Goal: Transaction & Acquisition: Book appointment/travel/reservation

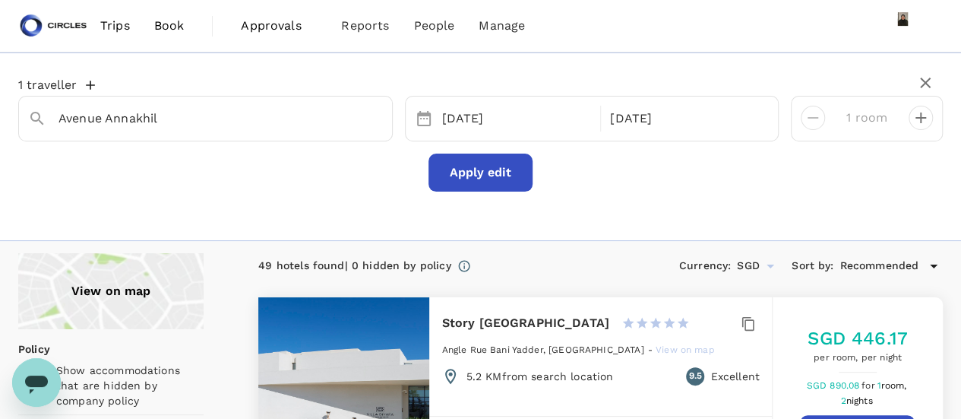
drag, startPoint x: 112, startPoint y: 24, endPoint x: 103, endPoint y: 30, distance: 11.6
click at [112, 25] on span "Trips" at bounding box center [115, 26] width 30 height 18
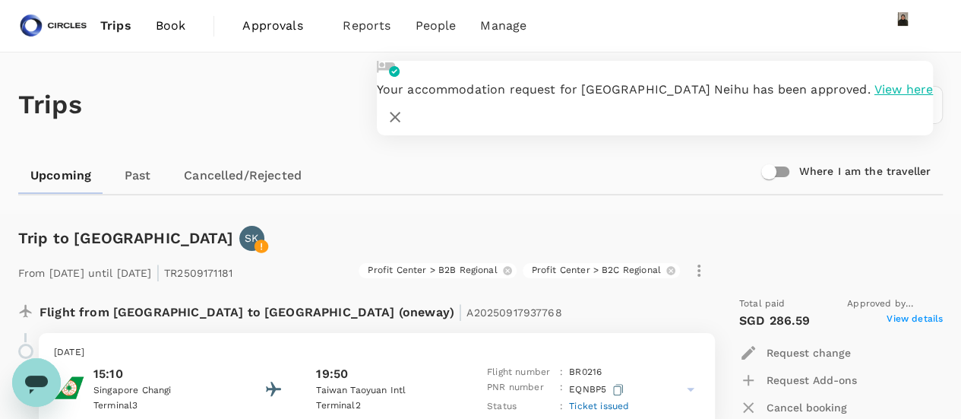
drag, startPoint x: 899, startPoint y: 87, endPoint x: 877, endPoint y: 90, distance: 21.4
click at [404, 108] on icon "button" at bounding box center [395, 117] width 18 height 18
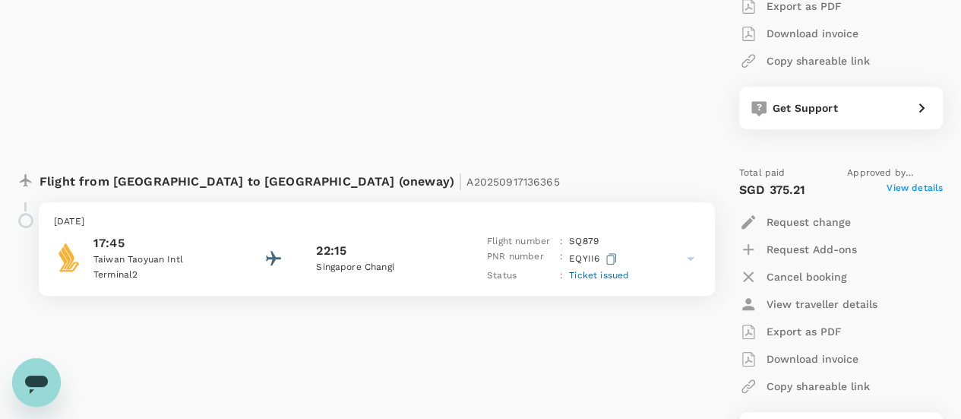
scroll to position [532, 0]
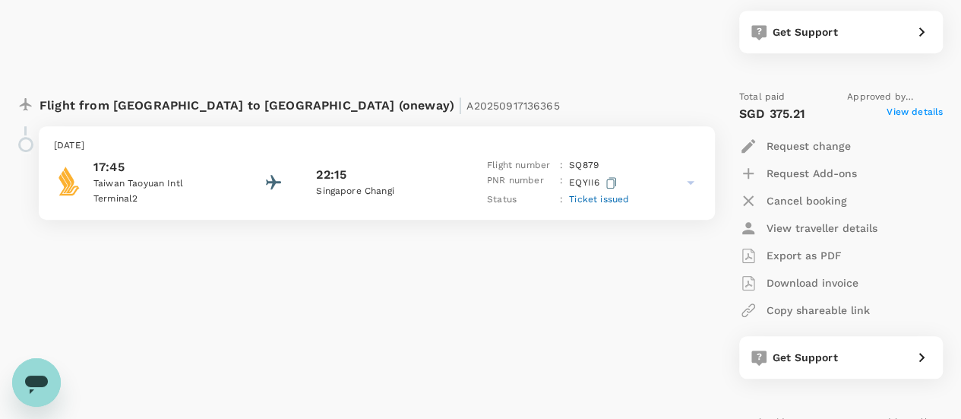
click at [209, 197] on p "Terminal 2" at bounding box center [161, 198] width 137 height 15
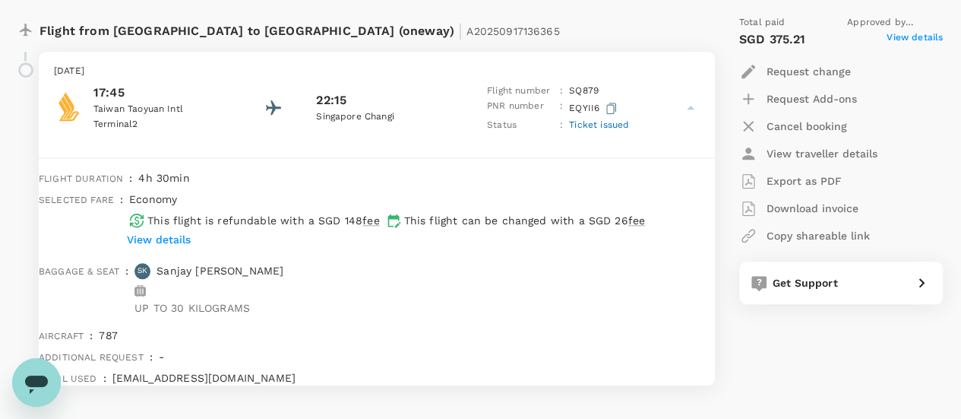
scroll to position [608, 0]
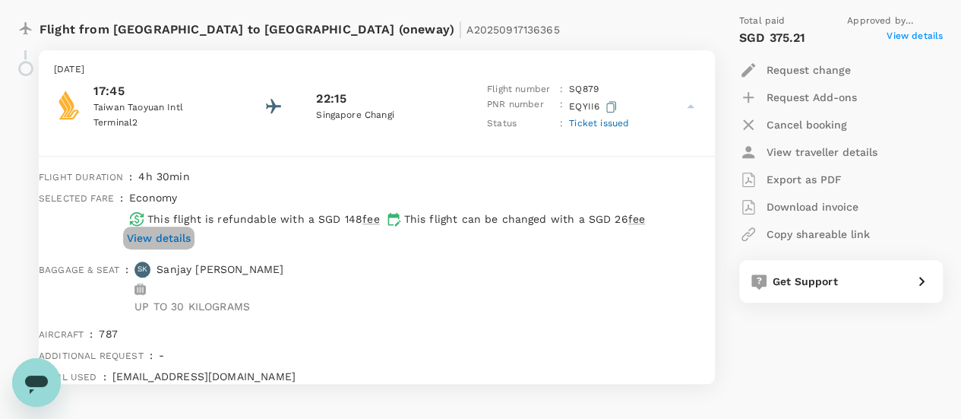
click at [191, 245] on p "View details" at bounding box center [159, 237] width 64 height 15
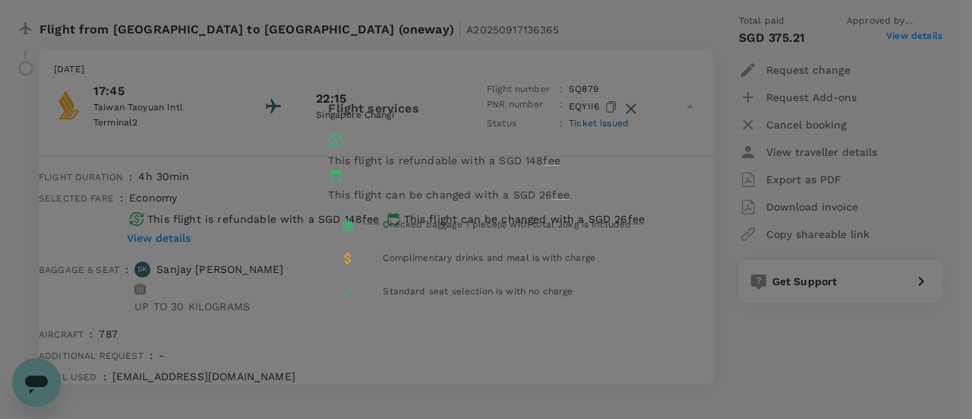
click at [640, 118] on icon "button" at bounding box center [631, 108] width 18 height 18
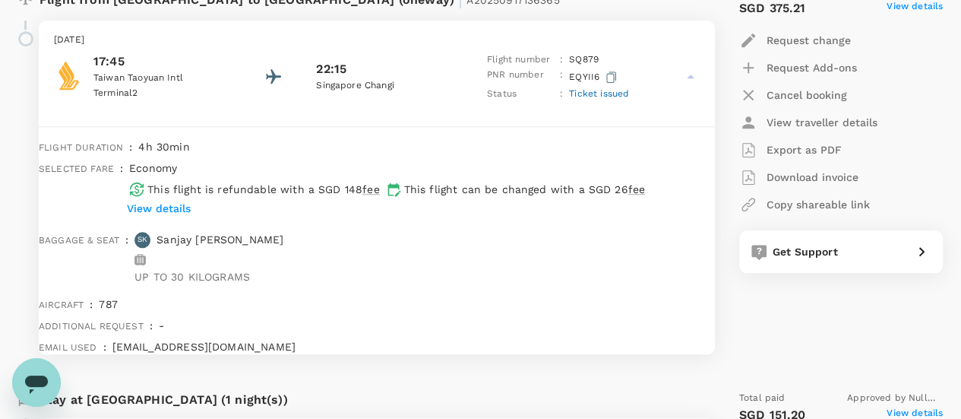
scroll to position [684, 0]
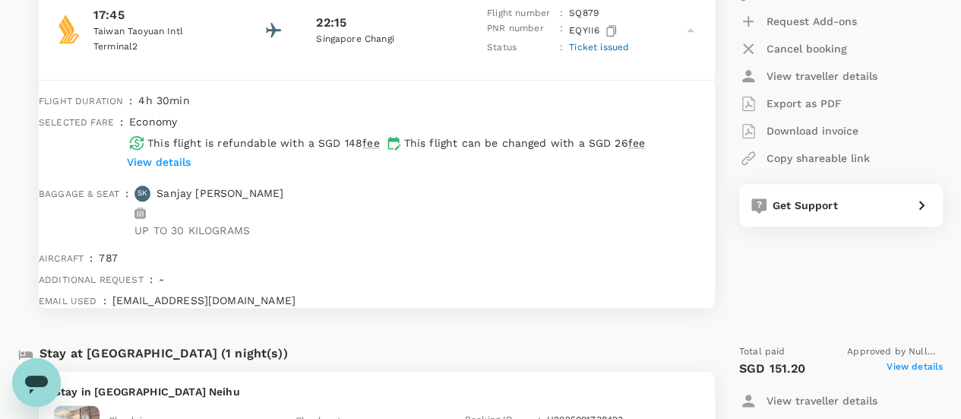
click at [610, 28] on icon "button" at bounding box center [611, 30] width 10 height 11
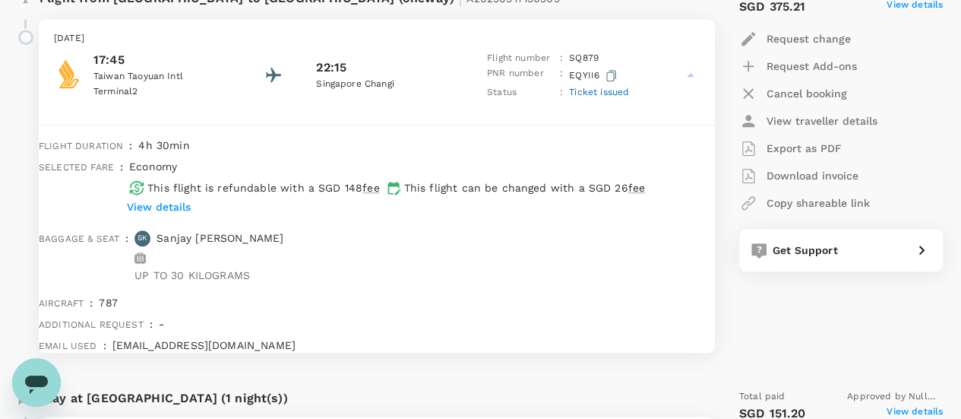
scroll to position [608, 0]
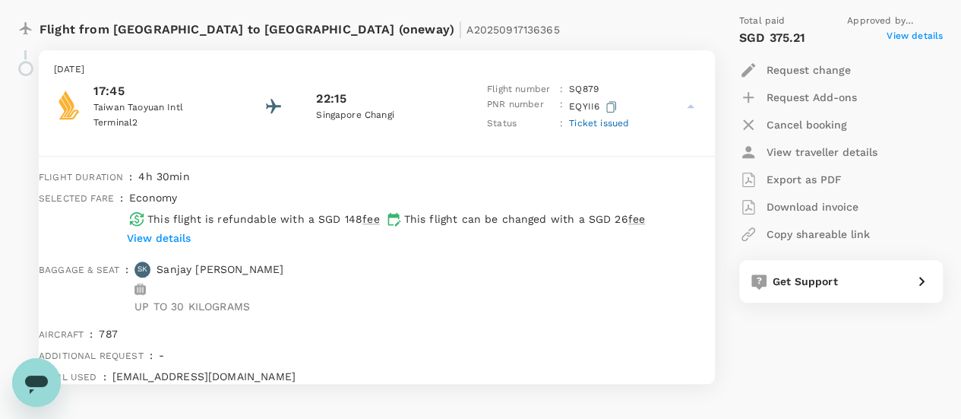
click at [191, 245] on p "View details" at bounding box center [159, 237] width 64 height 15
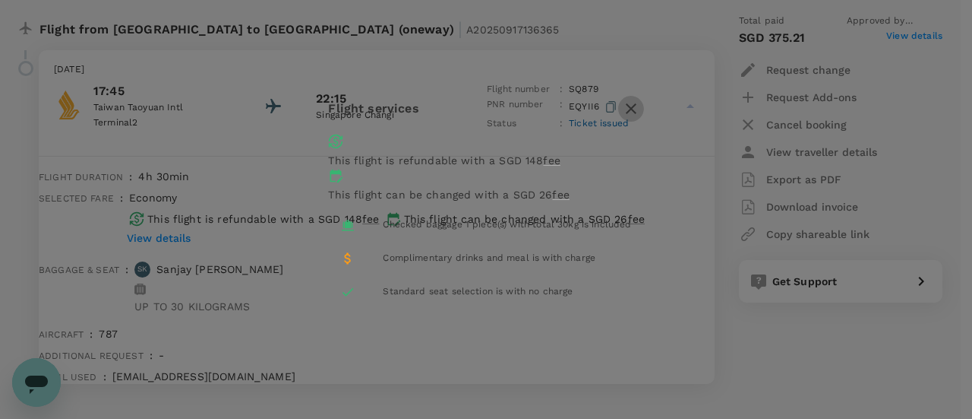
click at [640, 118] on icon "button" at bounding box center [631, 108] width 18 height 18
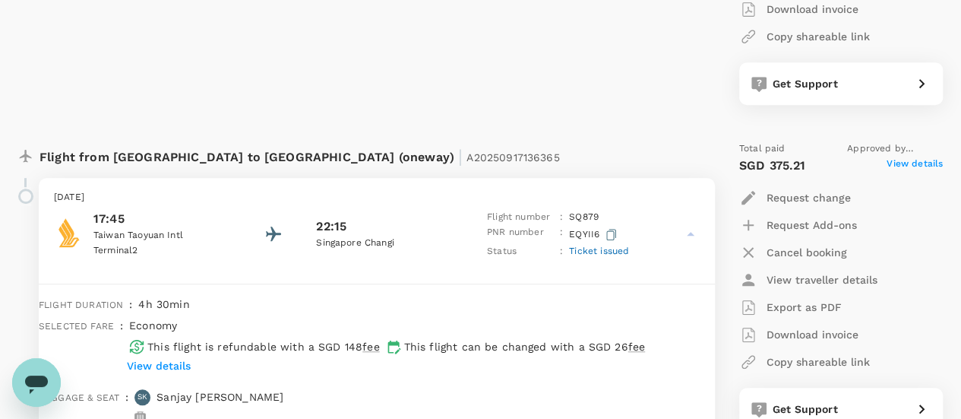
scroll to position [456, 0]
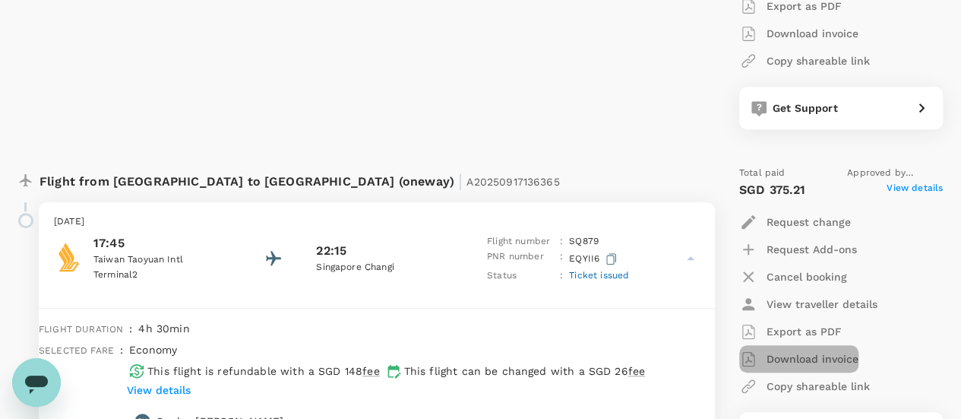
click at [807, 362] on p "Download invoice" at bounding box center [812, 358] width 92 height 15
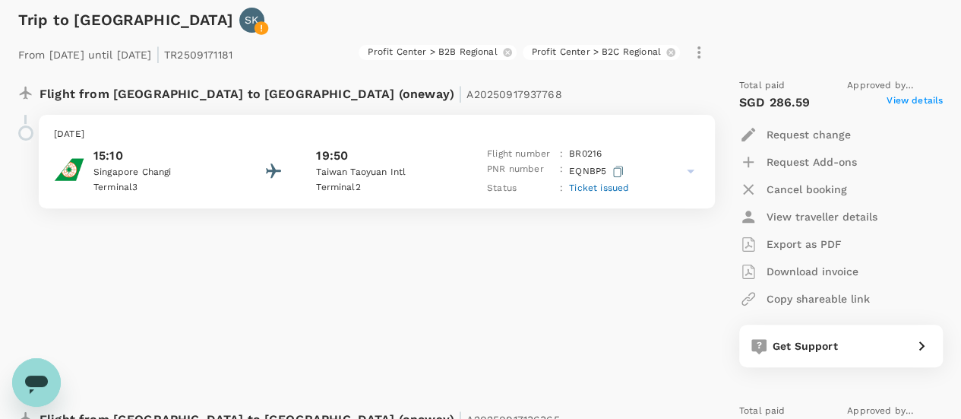
scroll to position [0, 0]
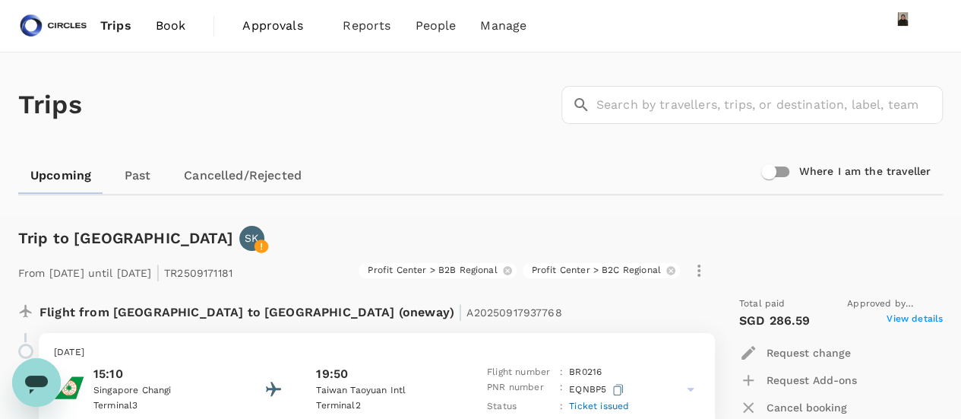
click at [167, 28] on span "Book" at bounding box center [171, 26] width 30 height 18
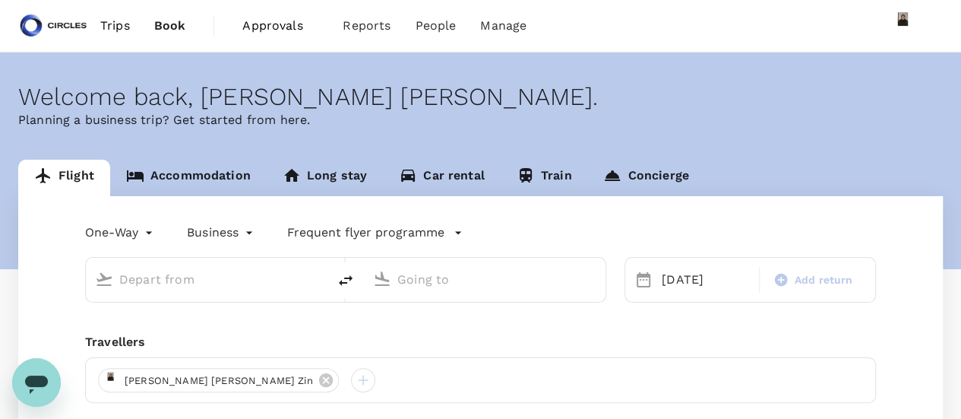
type input "[PERSON_NAME] Intl (CMN)"
type input "Singapore Changi (SIN)"
type input "[PERSON_NAME] Intl (CMN)"
type input "Singapore Changi (SIN)"
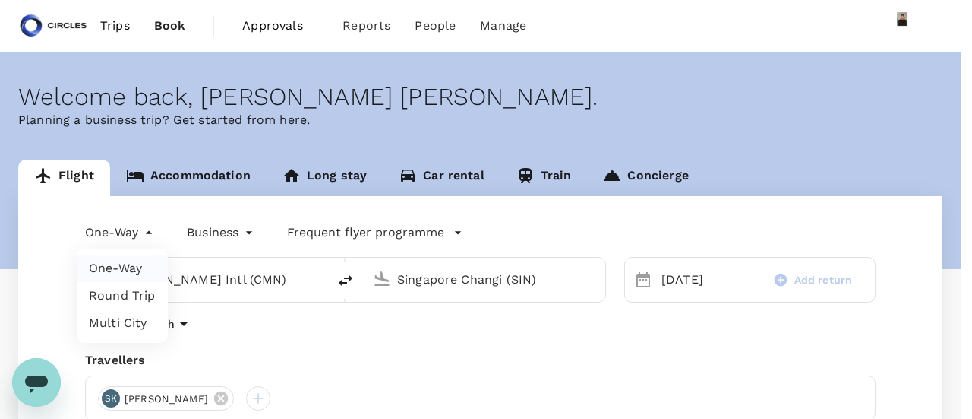
click at [153, 235] on body "Trips Book Approvals 0 Reports People Manage Welcome back , [PERSON_NAME] [PERS…" at bounding box center [486, 360] width 972 height 721
click at [139, 289] on li "Round Trip" at bounding box center [122, 295] width 91 height 27
type input "roundtrip"
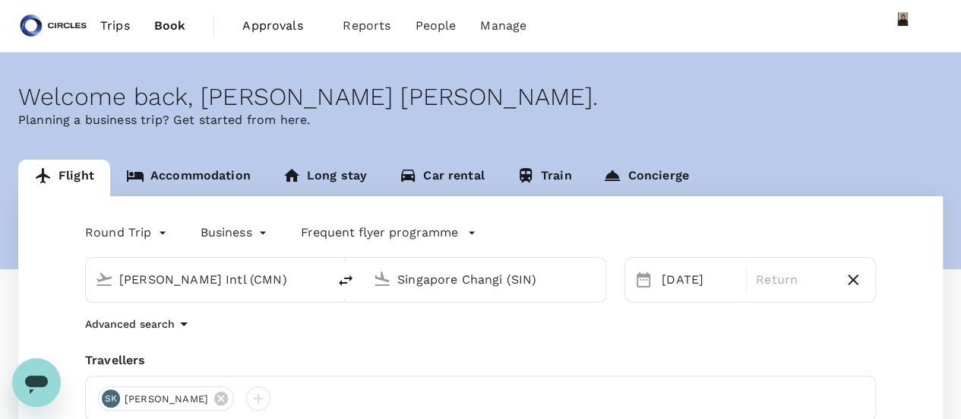
click at [190, 283] on input "[PERSON_NAME] Intl (CMN)" at bounding box center [207, 279] width 176 height 24
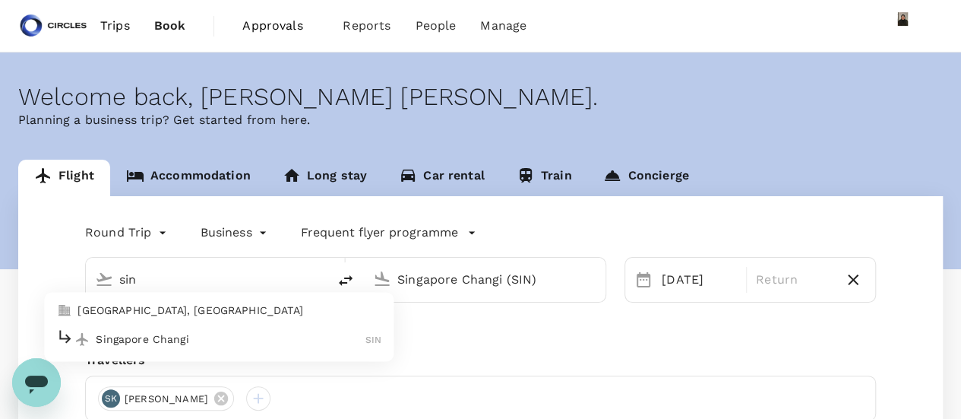
click at [173, 352] on li "Singapore Changi SIN" at bounding box center [218, 339] width 349 height 33
type input "Singapore Changi (SIN)"
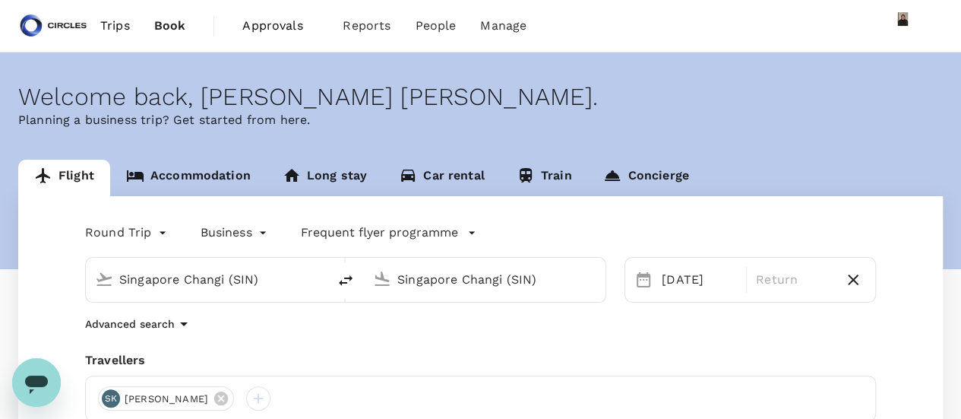
click at [461, 273] on input "Singapore Changi (SIN)" at bounding box center [485, 279] width 176 height 24
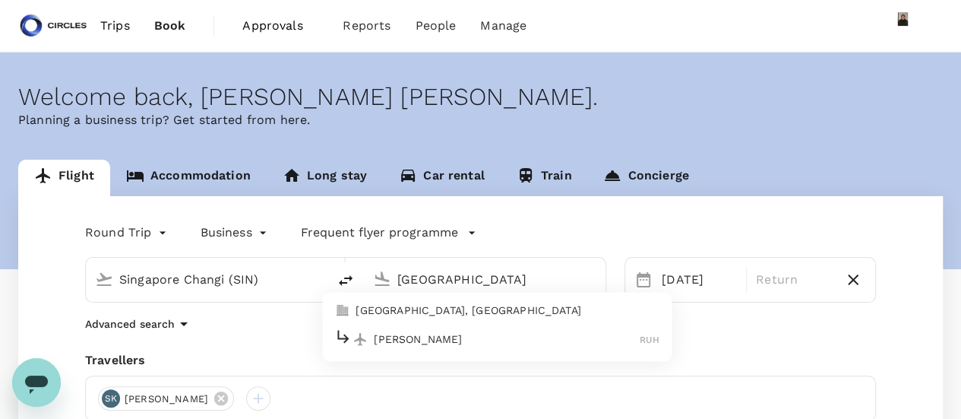
click at [429, 309] on p "[GEOGRAPHIC_DATA], [GEOGRAPHIC_DATA]" at bounding box center [507, 310] width 304 height 15
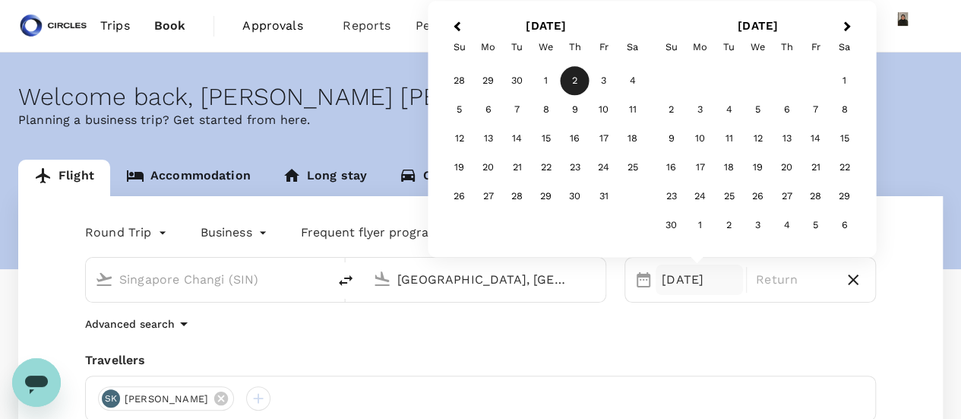
type input "[GEOGRAPHIC_DATA], [GEOGRAPHIC_DATA] (any)"
click at [456, 26] on span "Previous Month" at bounding box center [456, 26] width 0 height 17
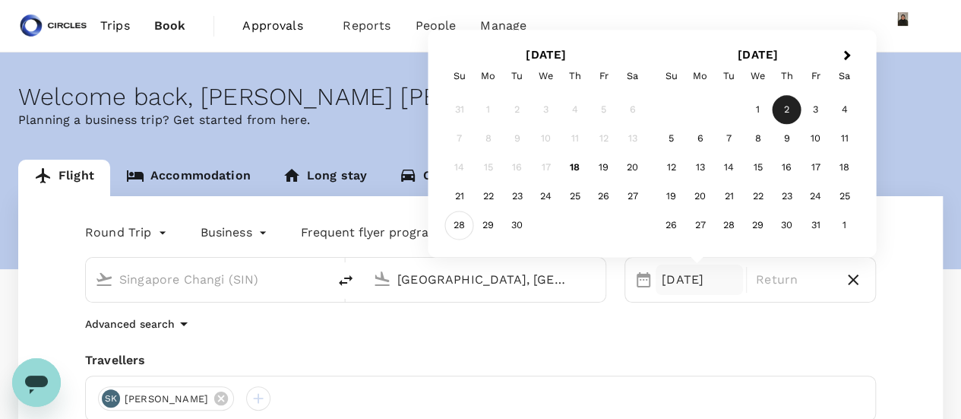
click at [460, 229] on div "28" at bounding box center [459, 225] width 29 height 29
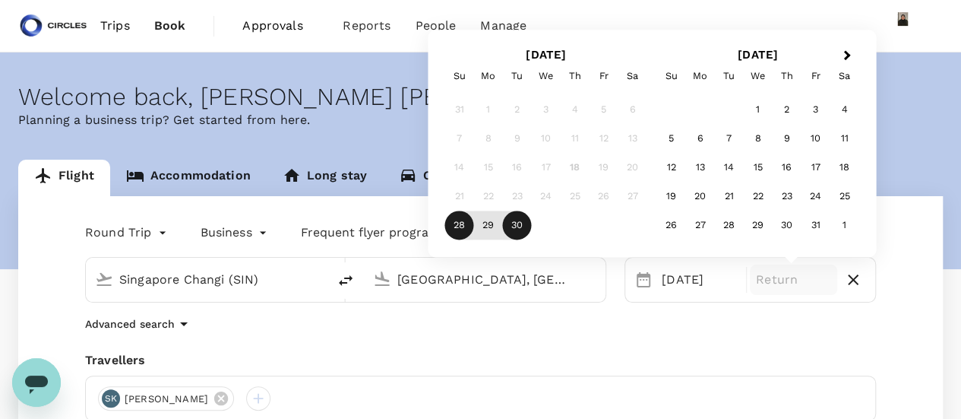
click at [513, 225] on div "30" at bounding box center [517, 225] width 29 height 29
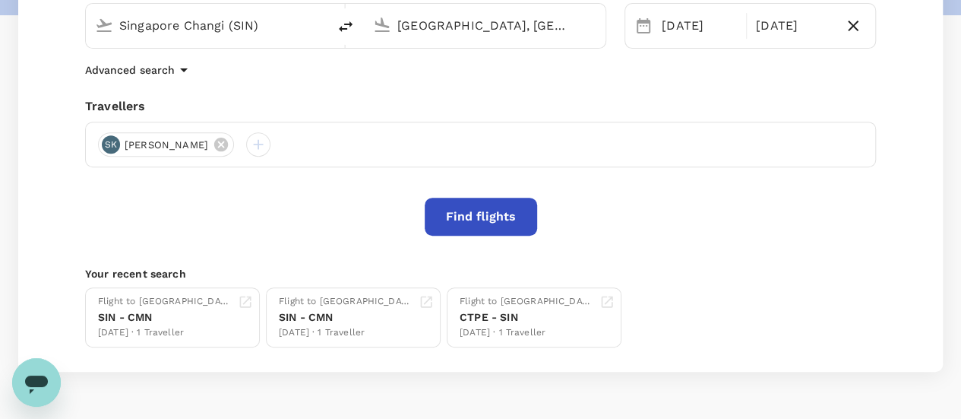
scroll to position [300, 0]
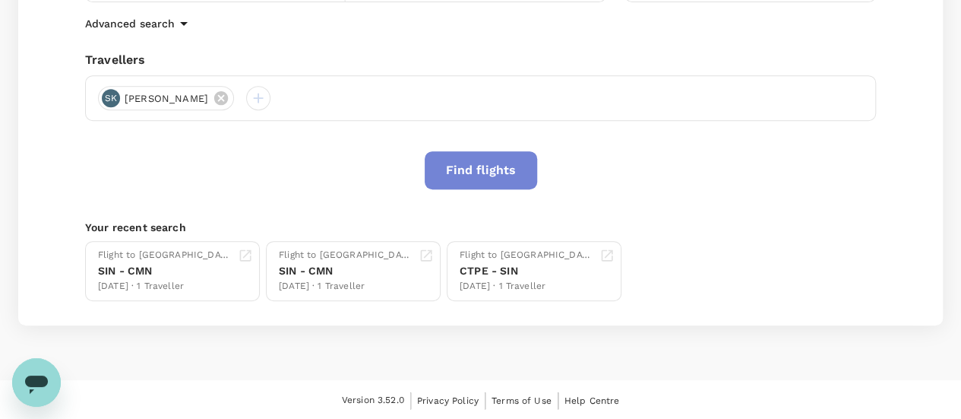
click at [499, 162] on button "Find flights" at bounding box center [481, 170] width 112 height 38
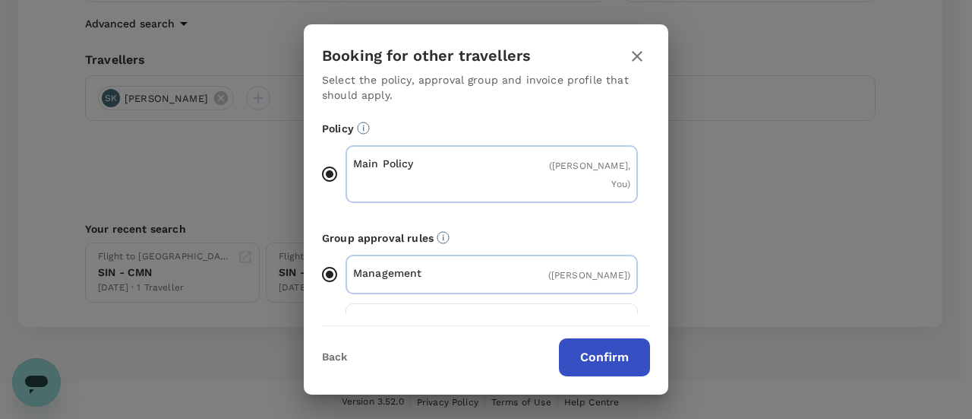
drag, startPoint x: 605, startPoint y: 351, endPoint x: 592, endPoint y: 340, distance: 16.1
click at [603, 347] on button "Confirm" at bounding box center [604, 357] width 91 height 38
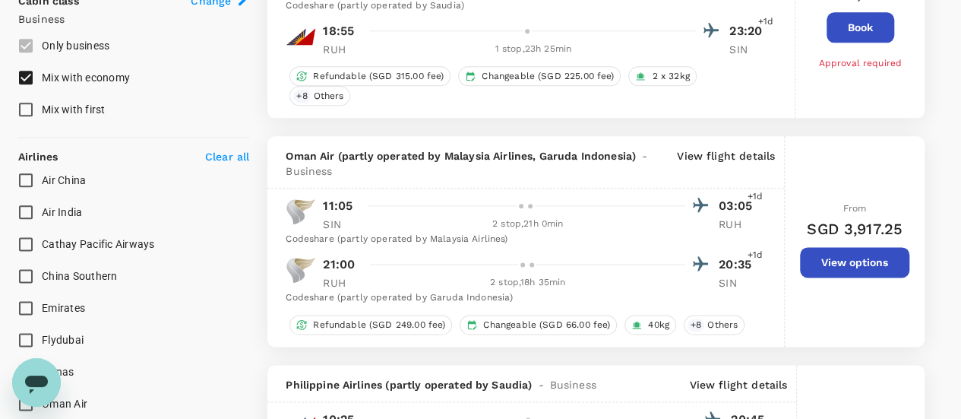
scroll to position [864, 0]
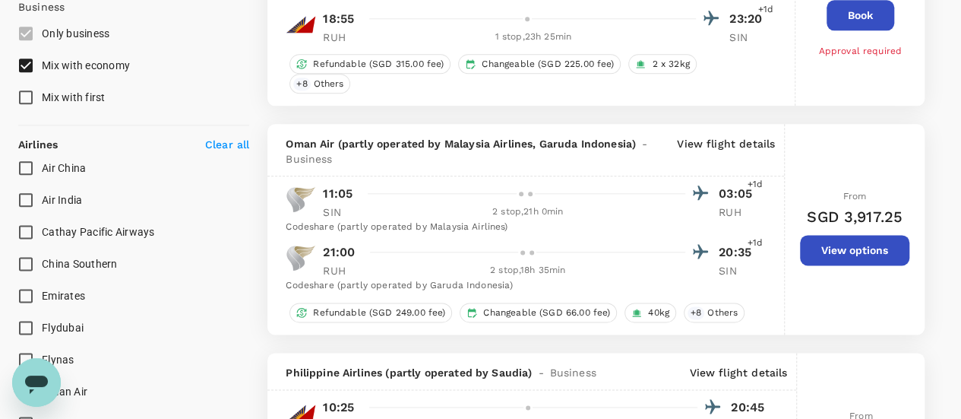
type input "2105"
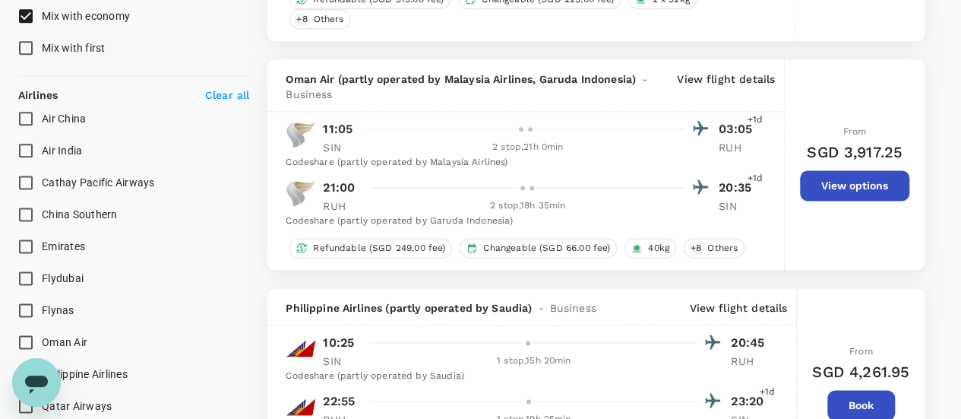
scroll to position [766, 0]
